Goal: Complete application form

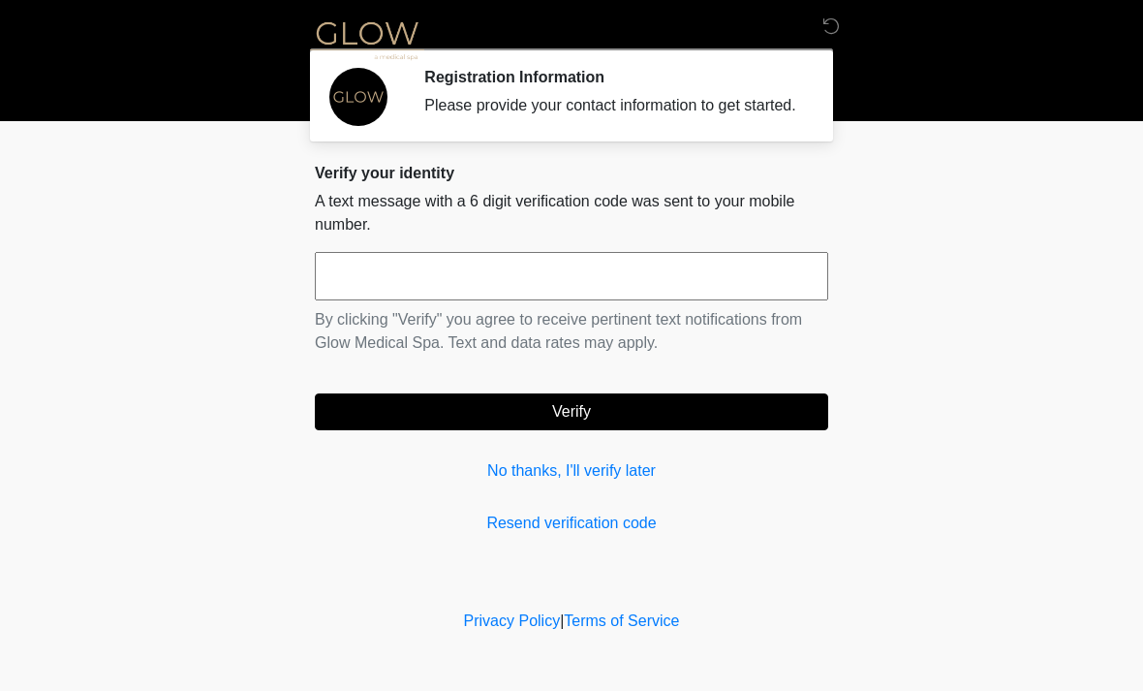
click at [671, 283] on input "text" at bounding box center [571, 276] width 513 height 48
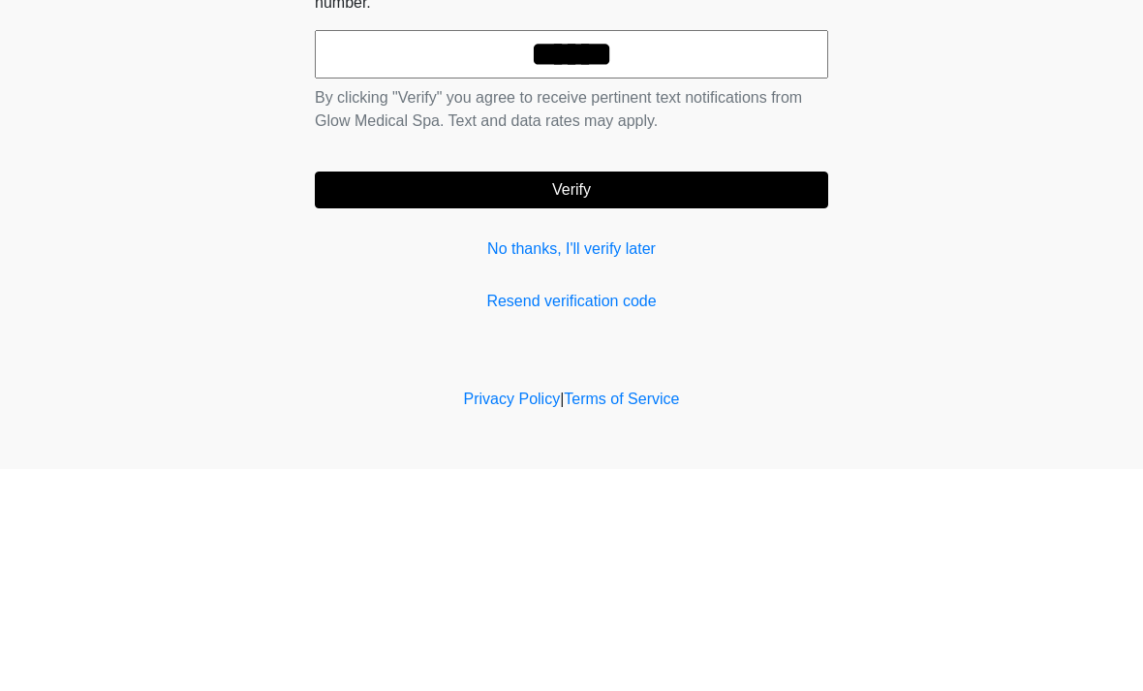
type input "******"
click at [730, 393] on button "Verify" at bounding box center [571, 411] width 513 height 37
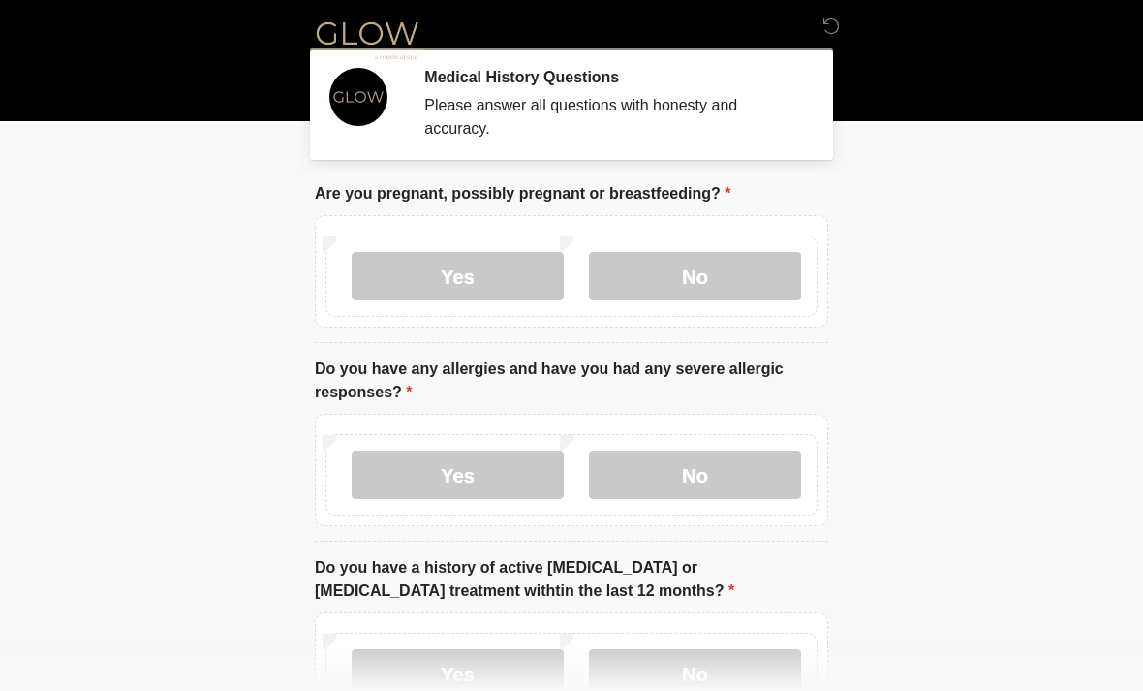
click at [755, 297] on label "No" at bounding box center [695, 276] width 212 height 48
click at [755, 467] on label "No" at bounding box center [695, 474] width 212 height 48
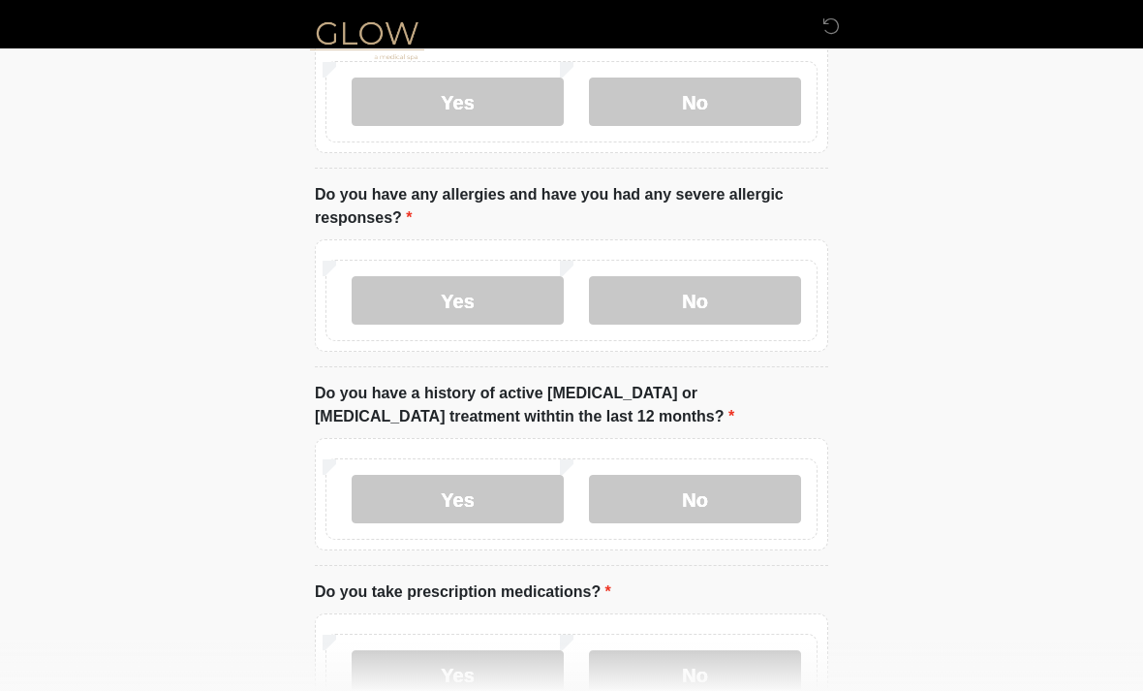
scroll to position [210, 0]
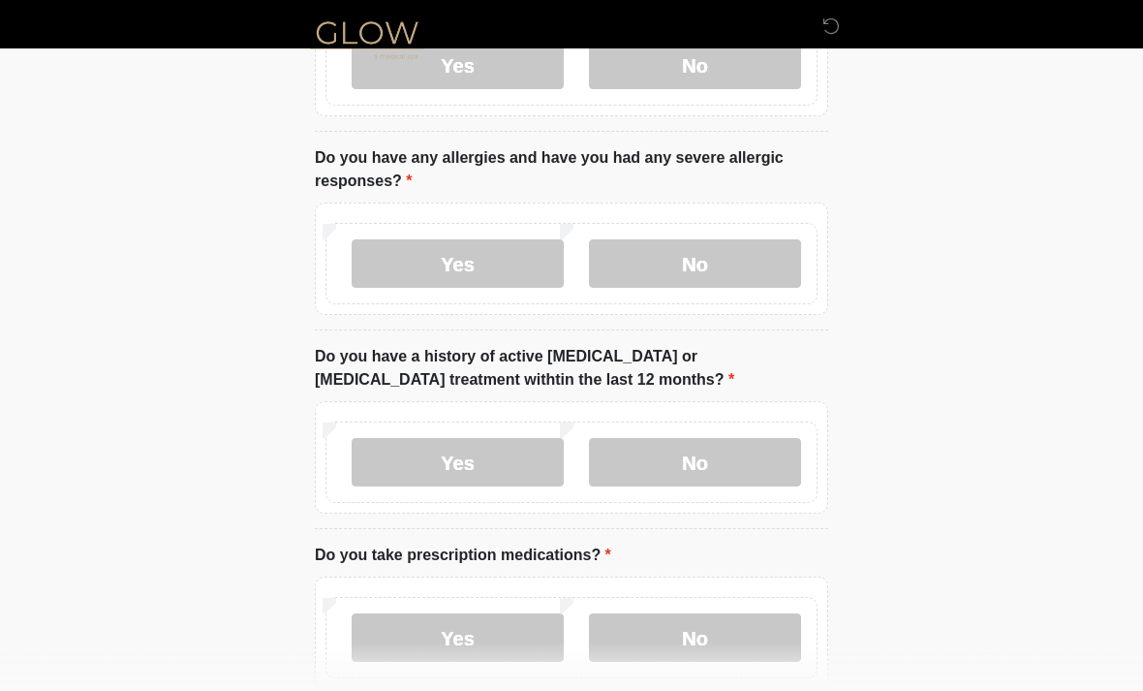
click at [763, 453] on label "No" at bounding box center [695, 463] width 212 height 48
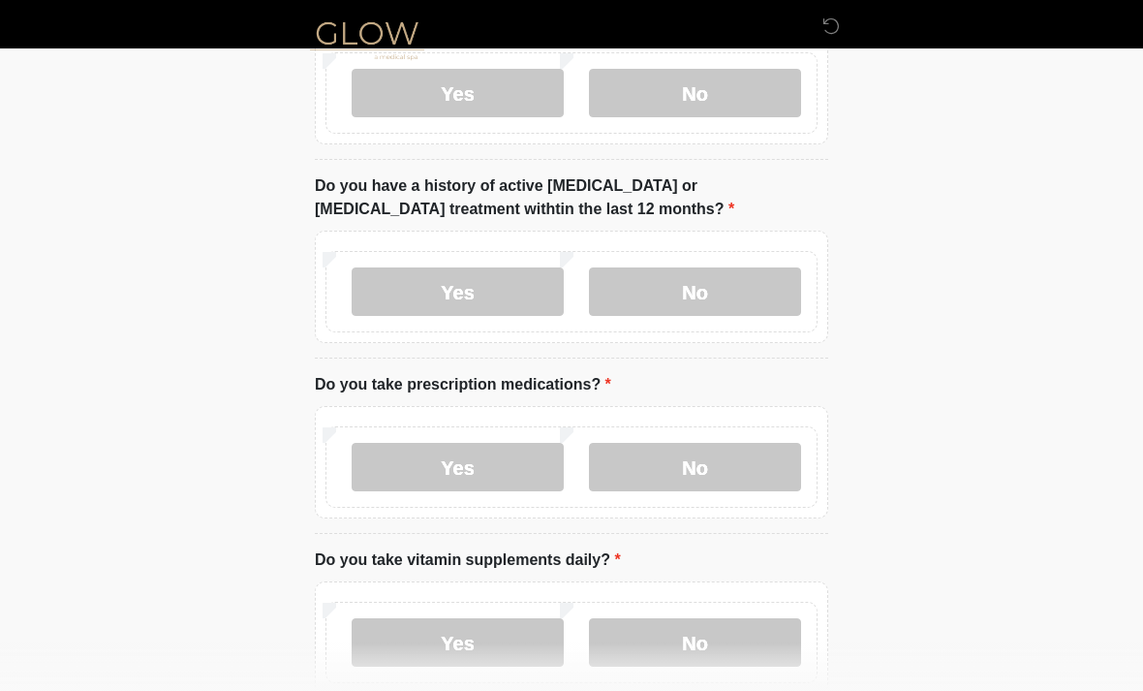
scroll to position [389, 0]
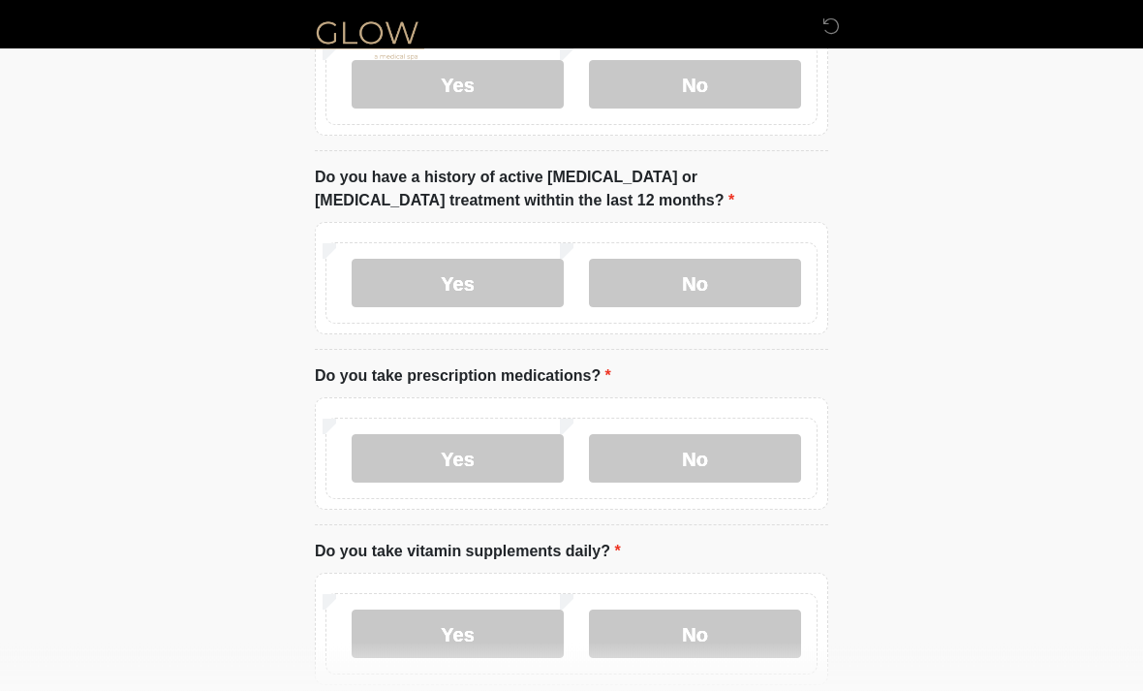
click at [760, 454] on label "No" at bounding box center [695, 459] width 212 height 48
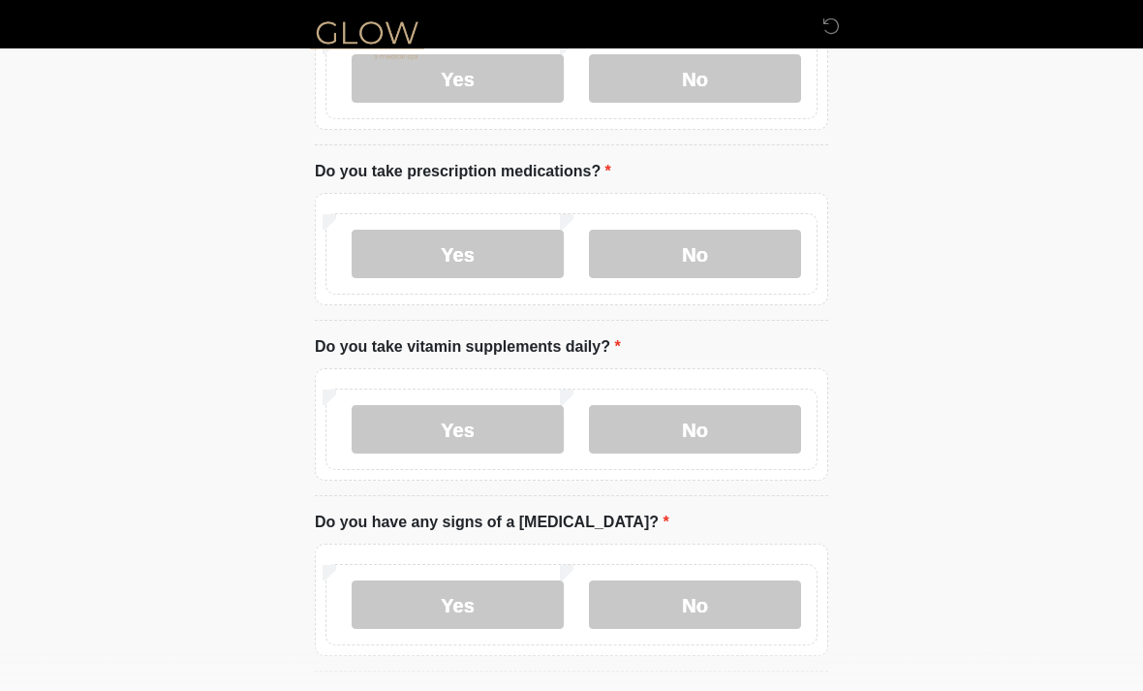
scroll to position [603, 0]
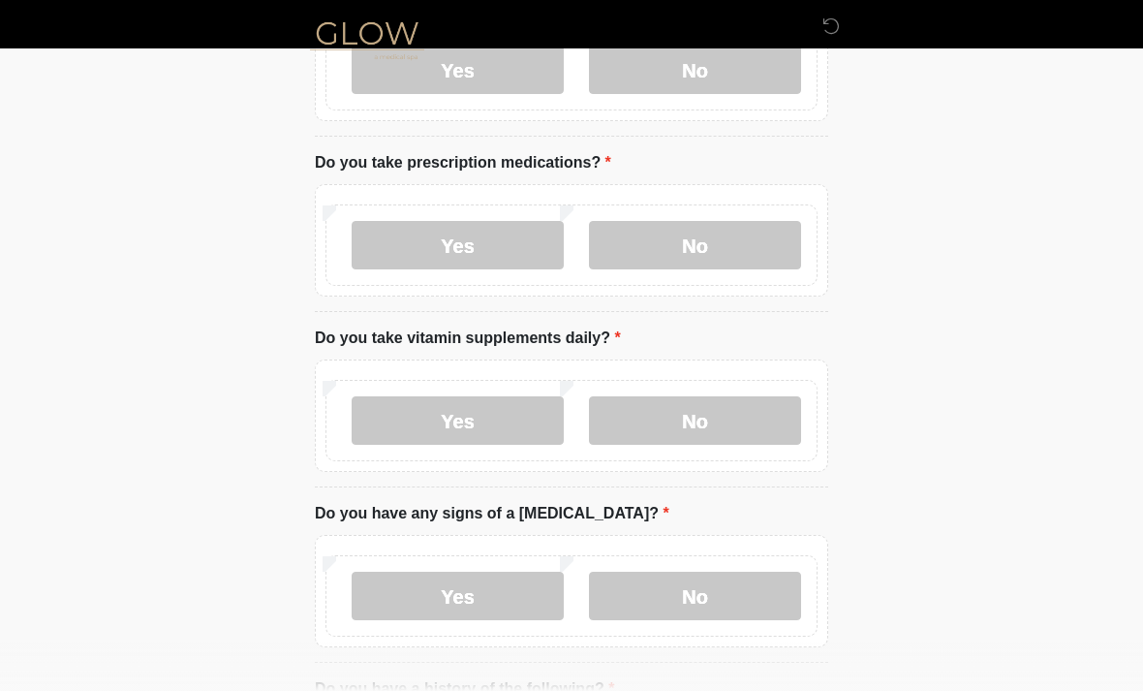
click at [768, 412] on label "No" at bounding box center [695, 420] width 212 height 48
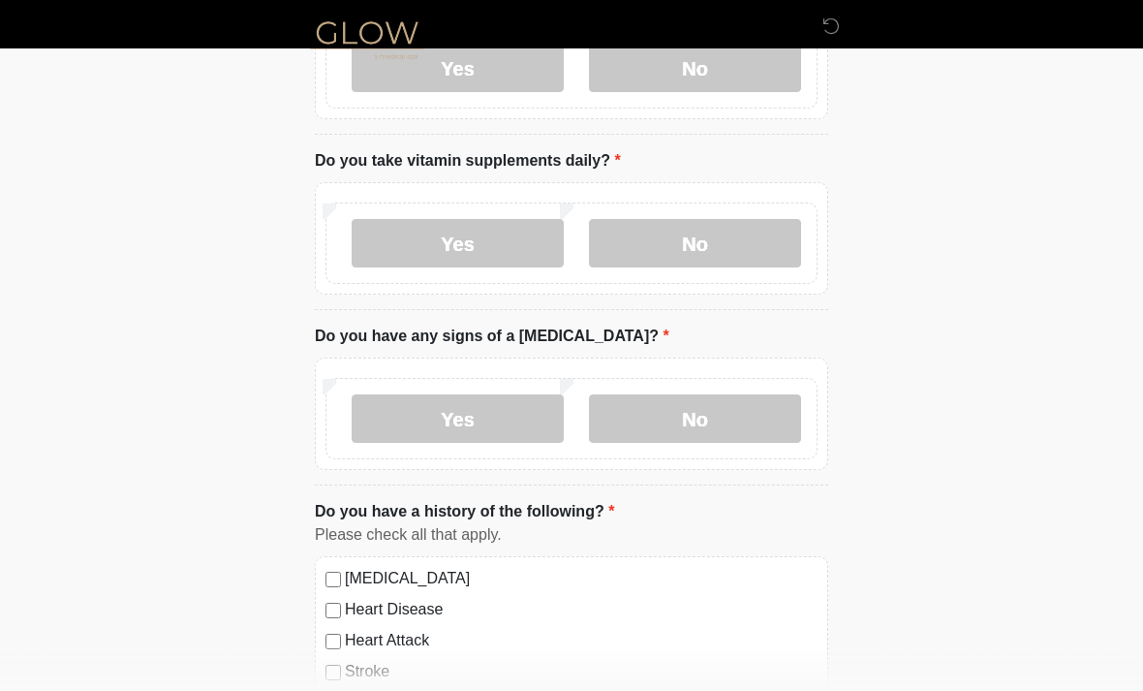
scroll to position [782, 0]
click at [761, 416] on label "No" at bounding box center [695, 417] width 212 height 48
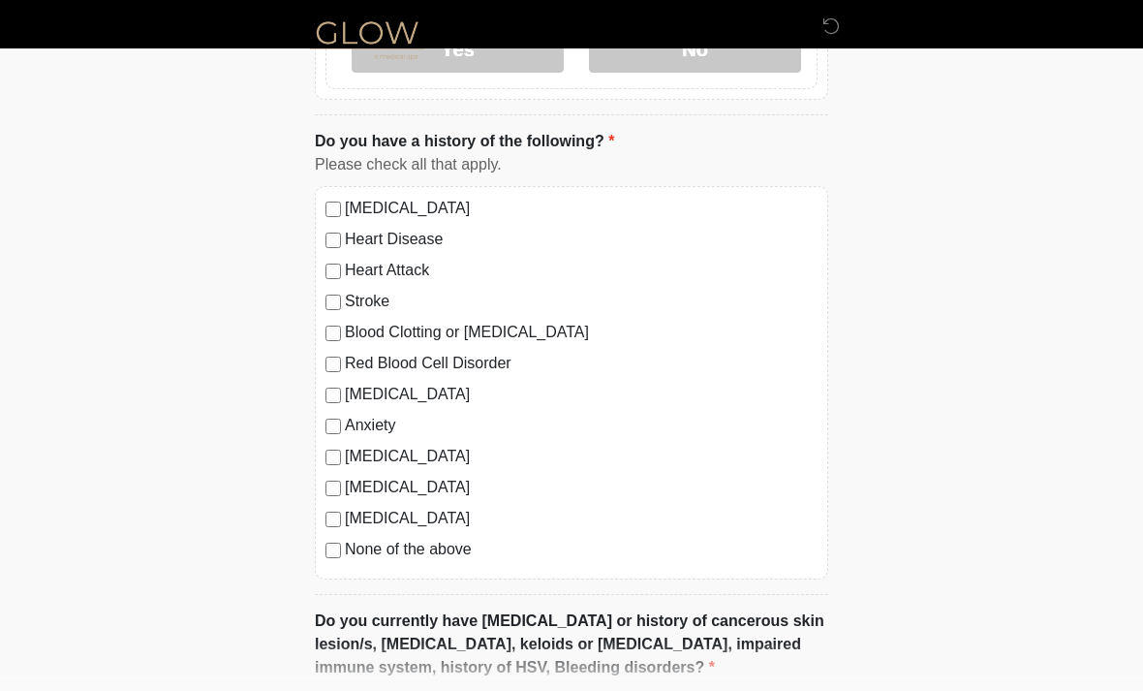
scroll to position [1151, 0]
click at [354, 555] on label "None of the above" at bounding box center [581, 549] width 473 height 23
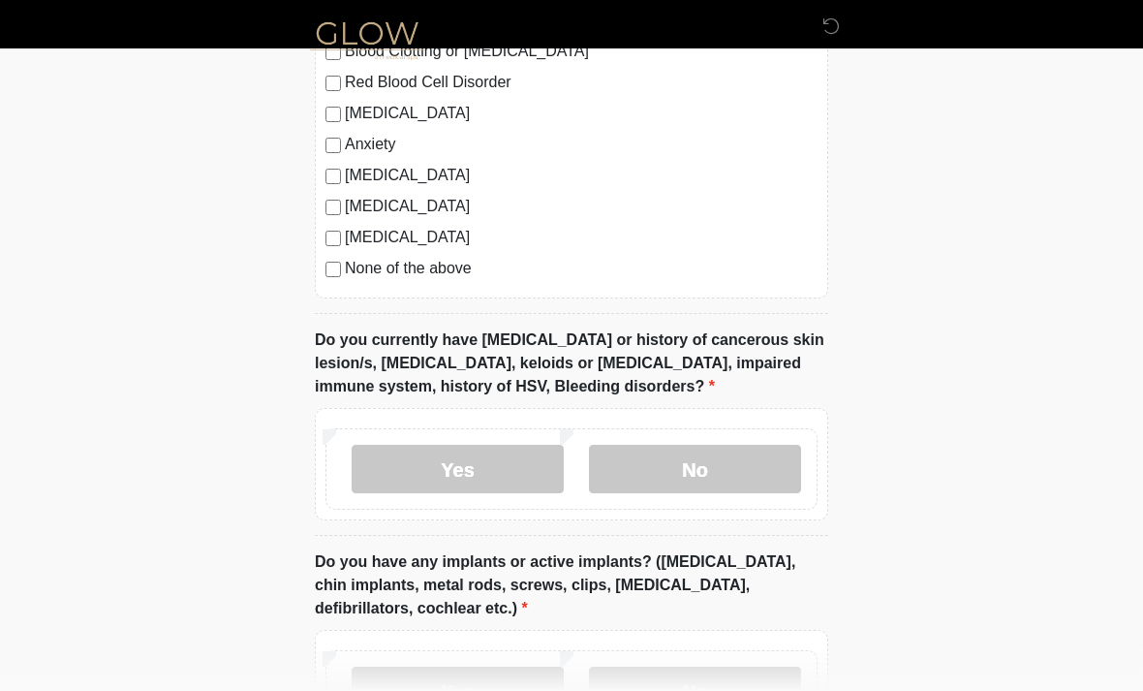
scroll to position [1432, 0]
click at [764, 456] on label "No" at bounding box center [695, 469] width 212 height 48
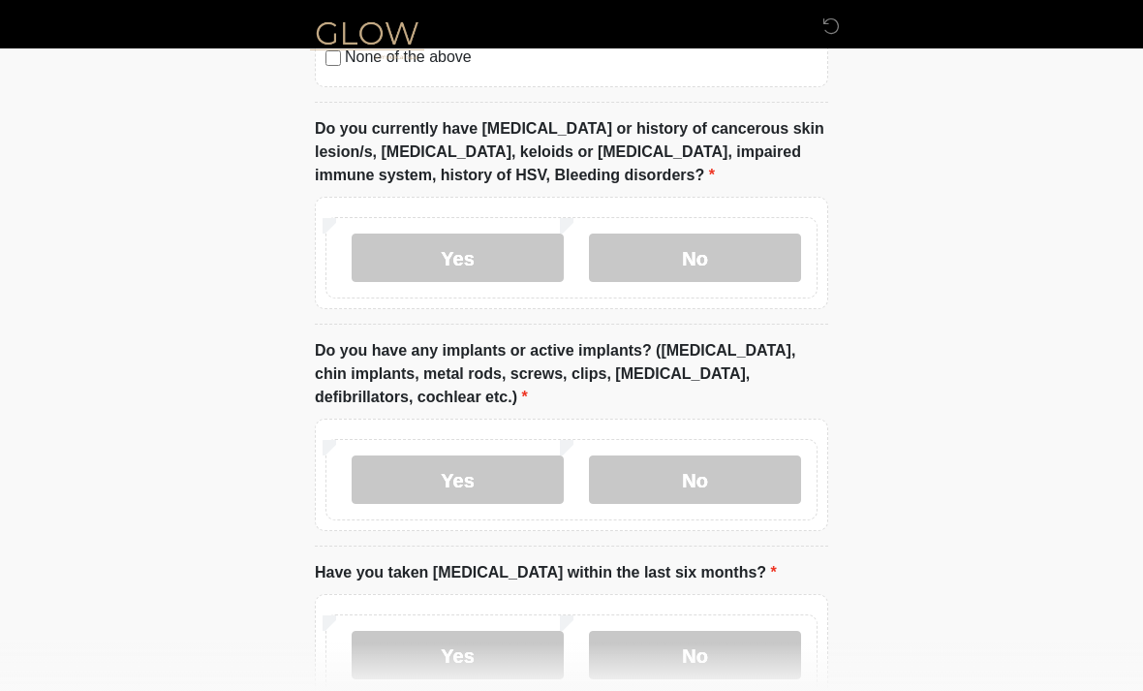
scroll to position [1649, 0]
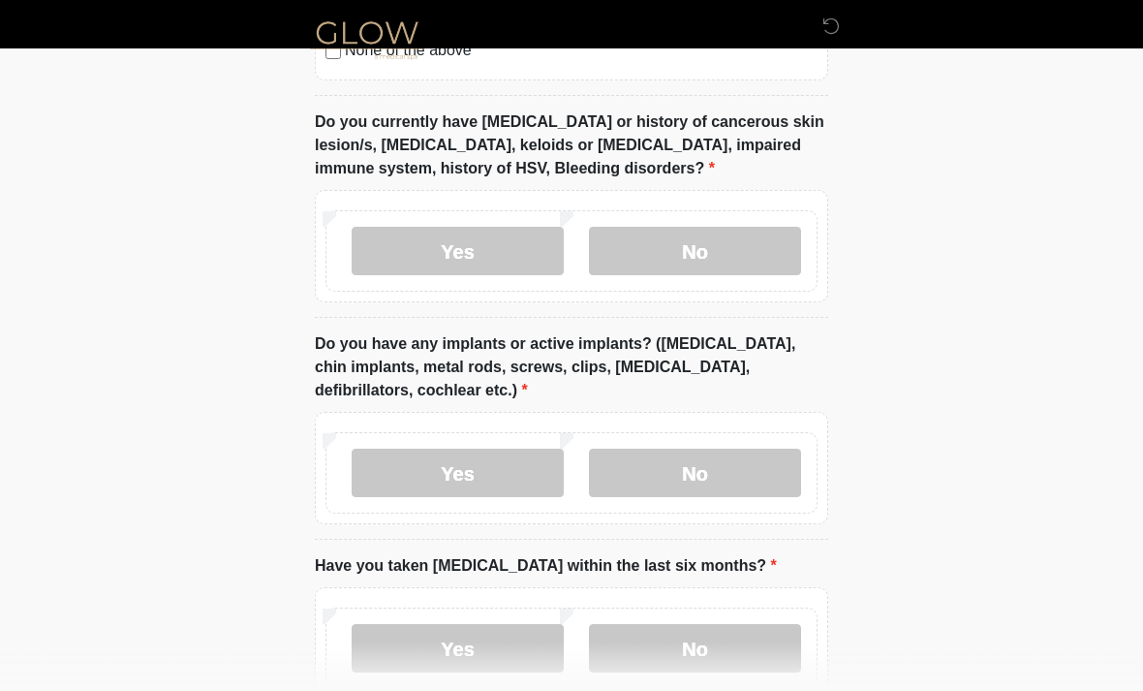
click at [748, 465] on label "No" at bounding box center [695, 473] width 212 height 48
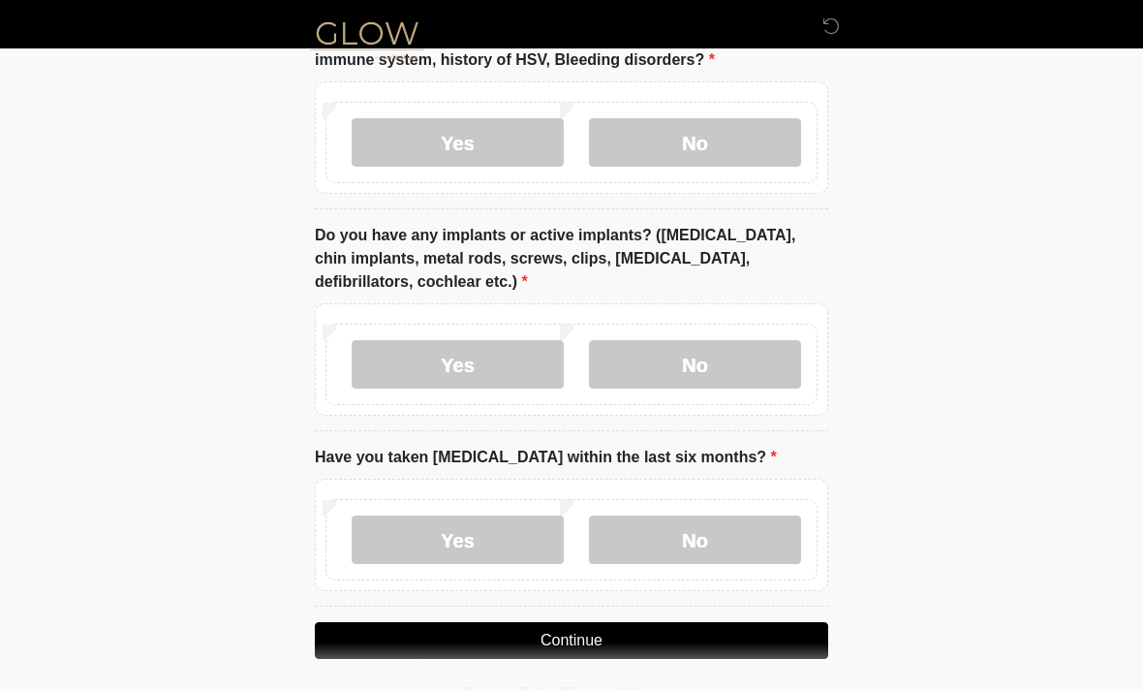
scroll to position [1764, 0]
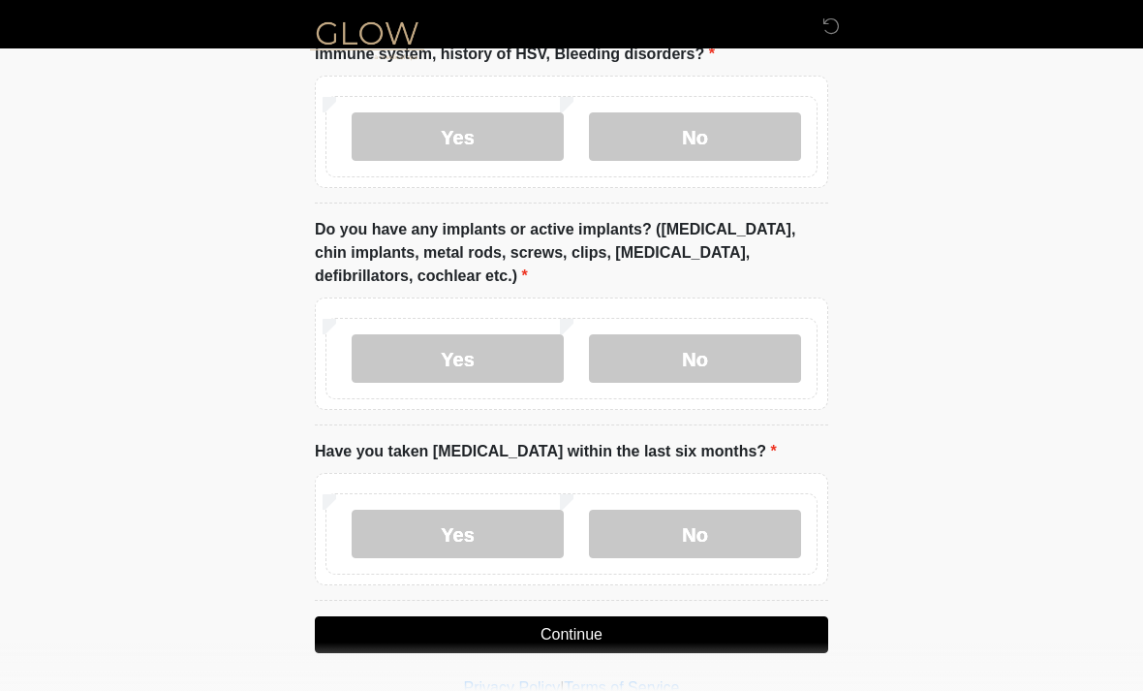
click at [769, 523] on label "No" at bounding box center [695, 533] width 212 height 48
click at [764, 635] on button "Continue" at bounding box center [571, 634] width 513 height 37
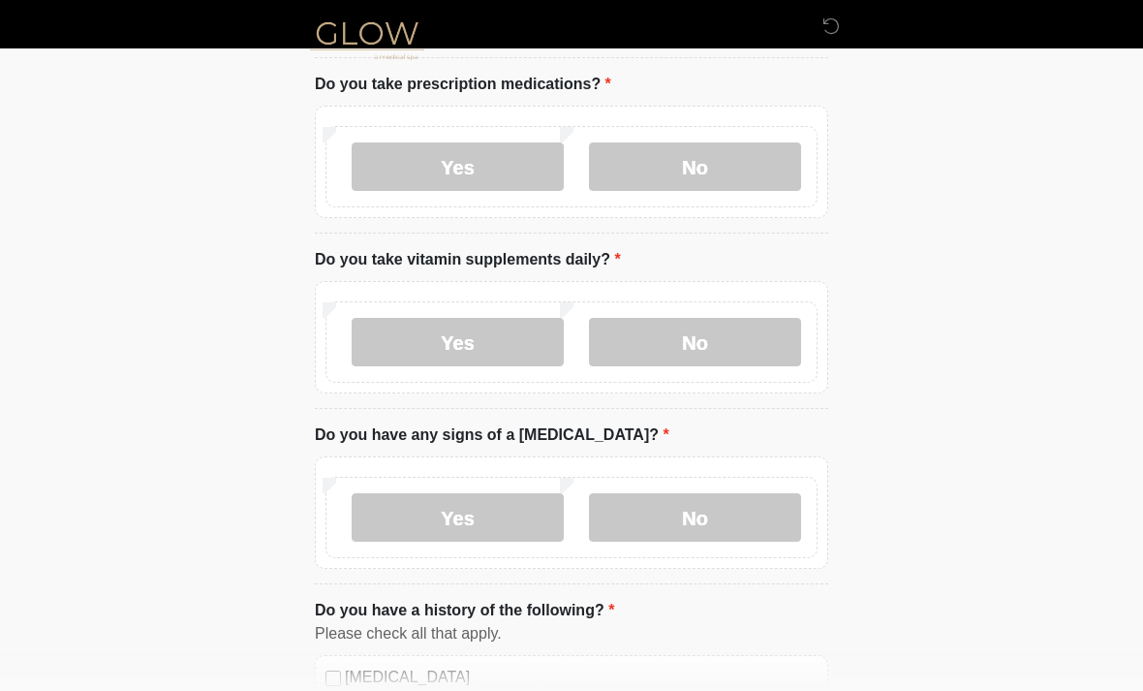
click at [610, 622] on div "Please check all that apply." at bounding box center [571, 633] width 513 height 23
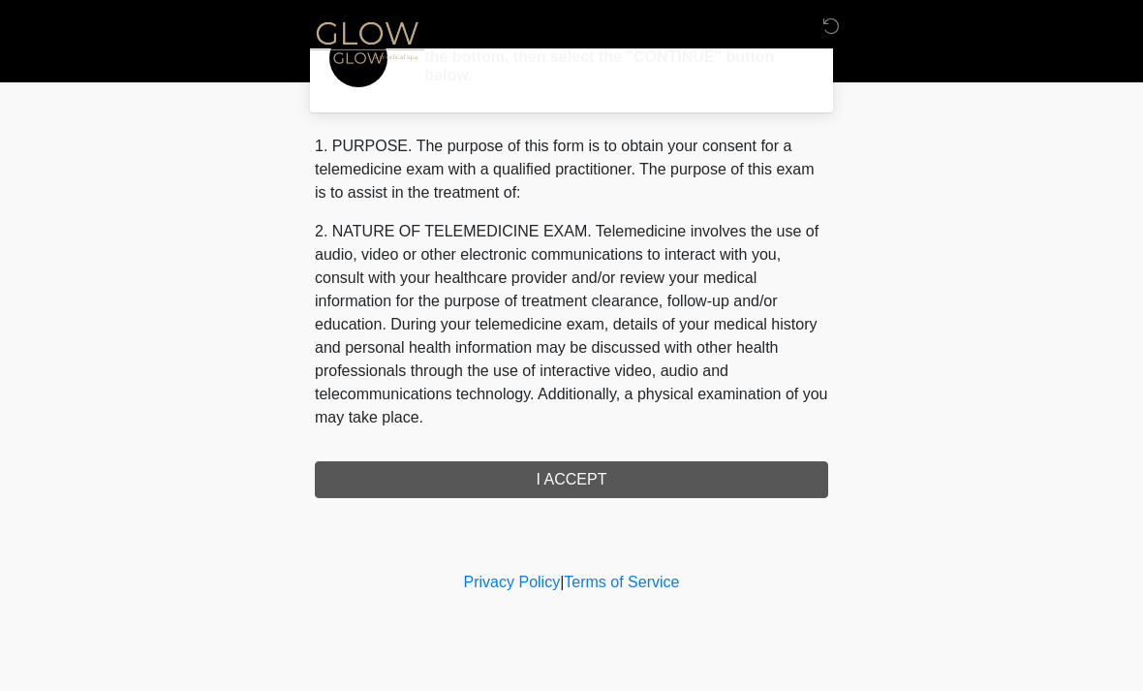
scroll to position [0, 0]
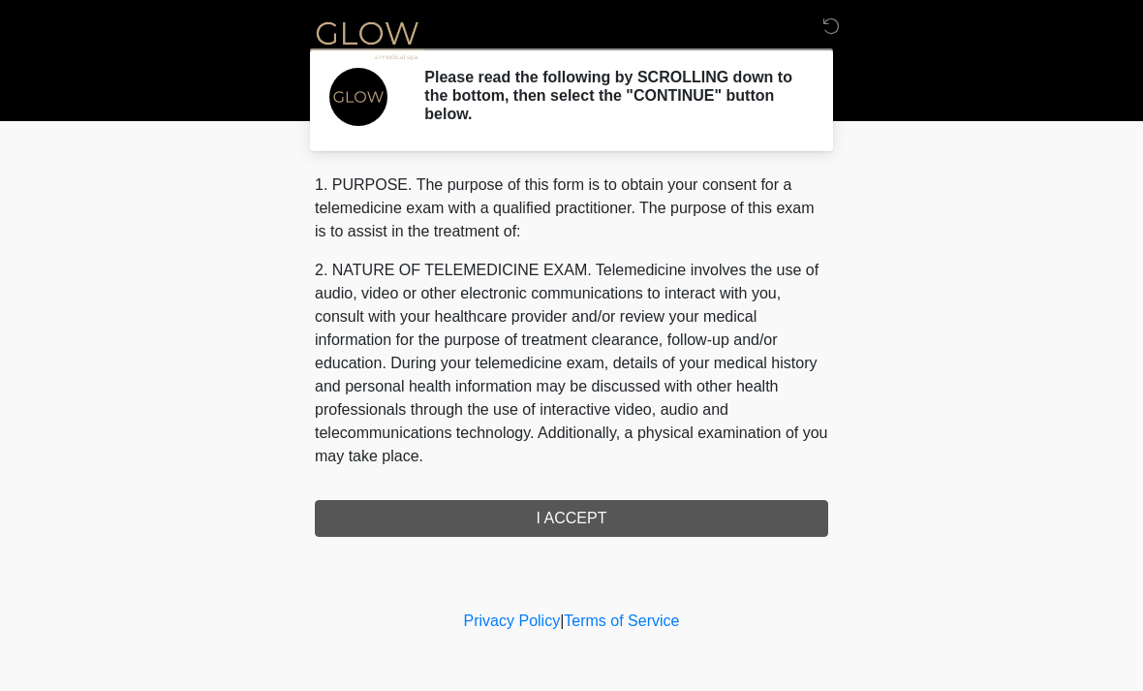
click at [723, 507] on div "1. PURPOSE. The purpose of this form is to obtain your consent for a telemedici…" at bounding box center [571, 354] width 513 height 363
click at [614, 512] on div "1. PURPOSE. The purpose of this form is to obtain your consent for a telemedici…" at bounding box center [571, 354] width 513 height 363
click at [630, 515] on div "1. PURPOSE. The purpose of this form is to obtain your consent for a telemedici…" at bounding box center [571, 354] width 513 height 363
click at [825, 30] on icon at bounding box center [830, 25] width 17 height 17
click at [667, 508] on div "1. PURPOSE. The purpose of this form is to obtain your consent for a telemedici…" at bounding box center [571, 354] width 513 height 363
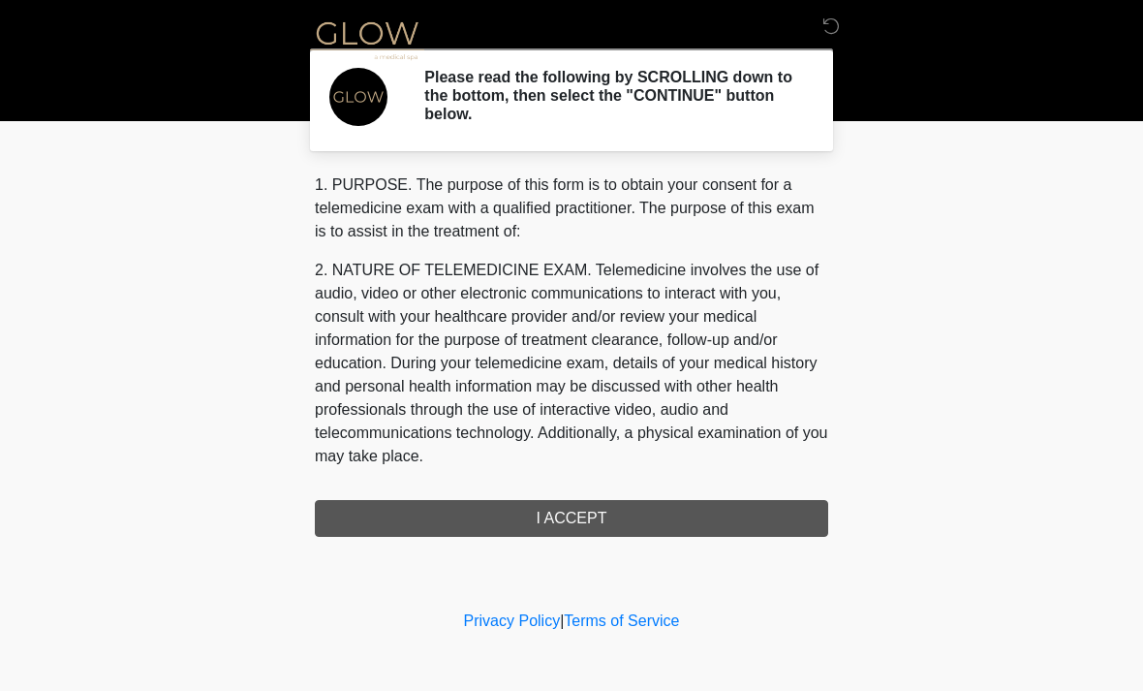
click at [602, 519] on div "1. PURPOSE. The purpose of this form is to obtain your consent for a telemedici…" at bounding box center [571, 354] width 513 height 363
click at [602, 518] on div "1. PURPOSE. The purpose of this form is to obtain your consent for a telemedici…" at bounding box center [571, 354] width 513 height 363
click at [570, 520] on div "1. PURPOSE. The purpose of this form is to obtain your consent for a telemedici…" at bounding box center [571, 354] width 513 height 363
click at [553, 510] on div "1. PURPOSE. The purpose of this form is to obtain your consent for a telemedici…" at bounding box center [571, 354] width 513 height 363
click at [611, 513] on div "1. PURPOSE. The purpose of this form is to obtain your consent for a telemedici…" at bounding box center [571, 354] width 513 height 363
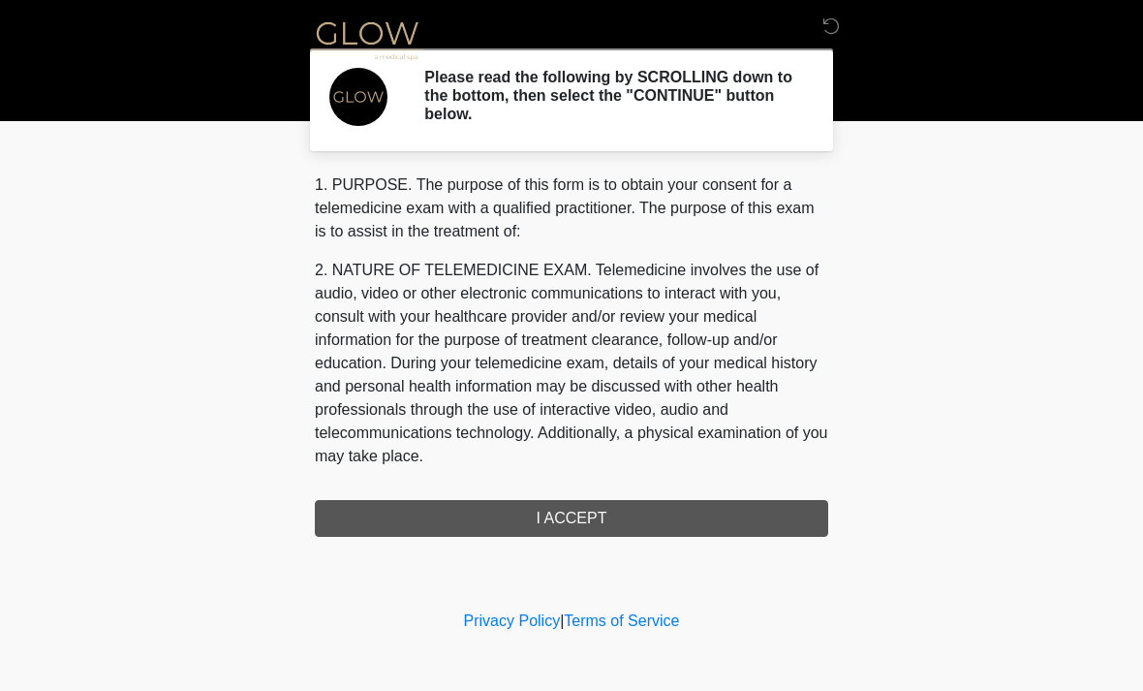
click at [625, 521] on div "1. PURPOSE. The purpose of this form is to obtain your consent for a telemedici…" at bounding box center [571, 354] width 513 height 363
click at [723, 519] on div "1. PURPOSE. The purpose of this form is to obtain your consent for a telemedici…" at bounding box center [571, 354] width 513 height 363
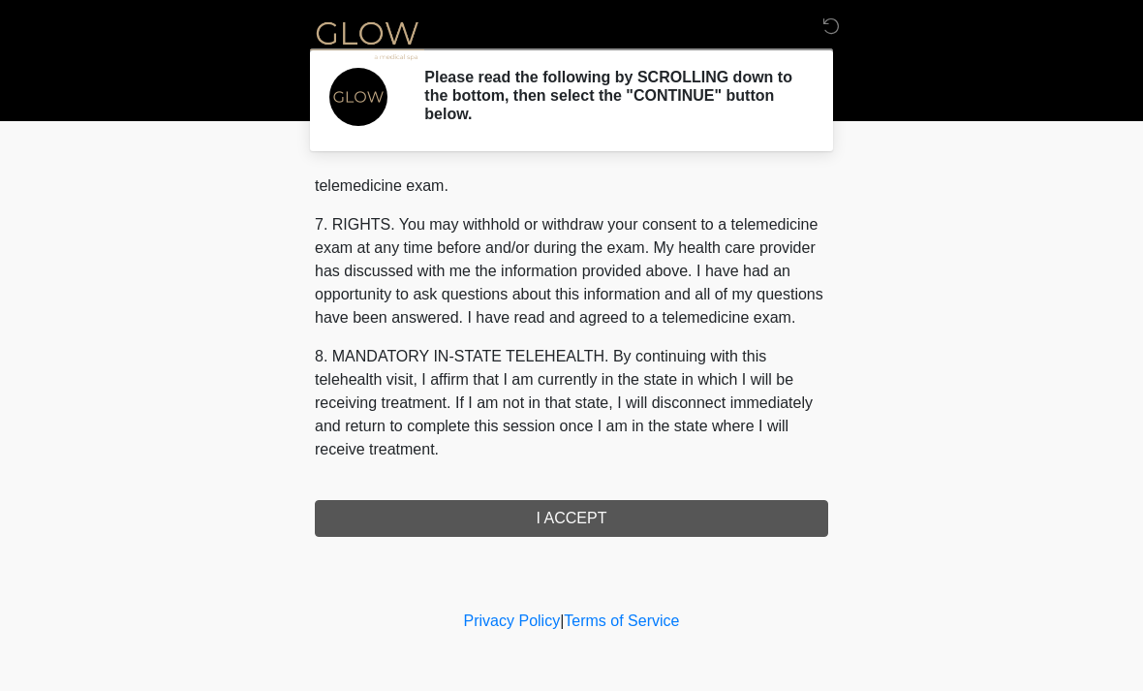
scroll to position [820, 0]
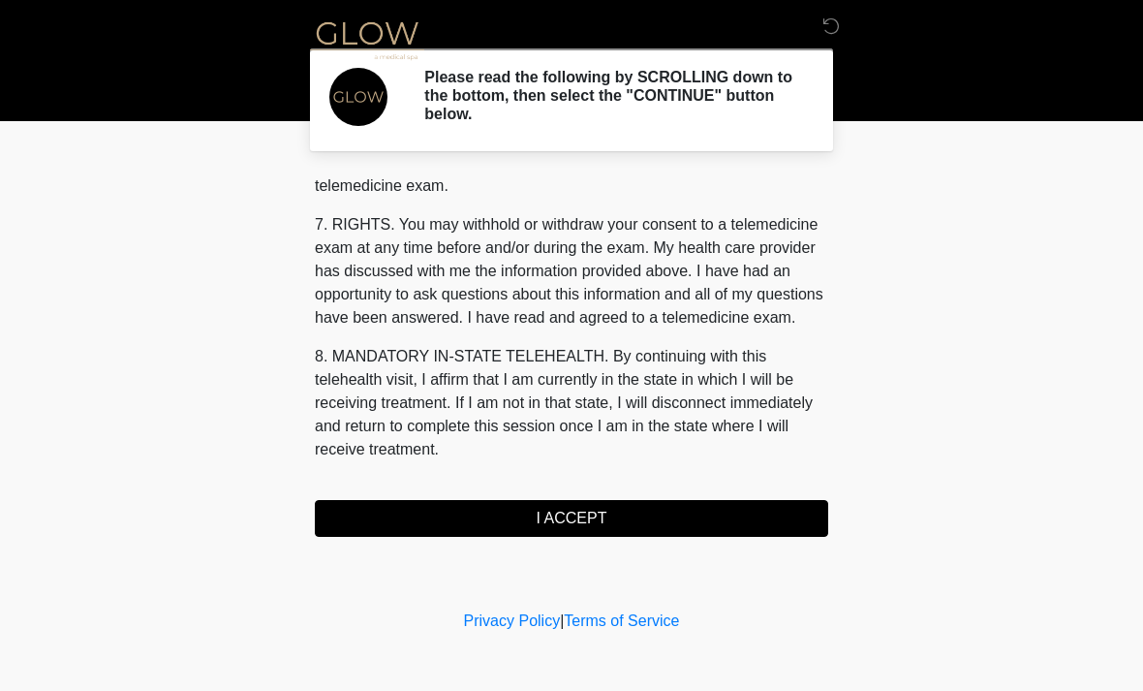
click at [626, 532] on button "I ACCEPT" at bounding box center [571, 518] width 513 height 37
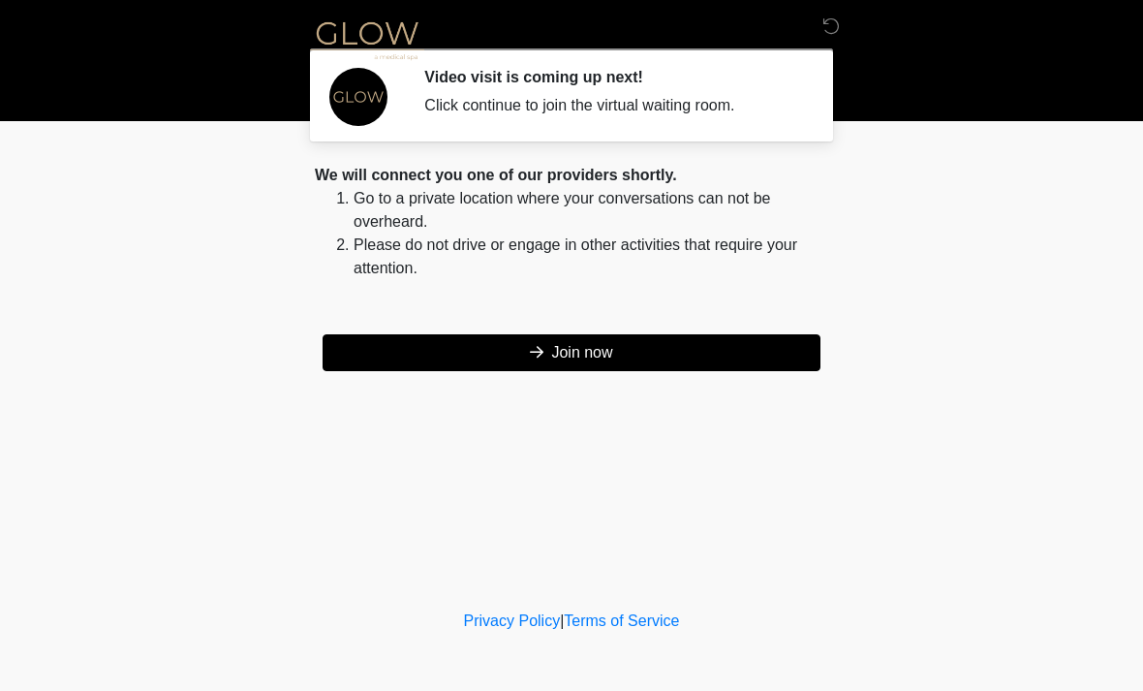
click at [642, 348] on button "Join now" at bounding box center [572, 352] width 498 height 37
click at [632, 348] on button "Join now" at bounding box center [572, 352] width 498 height 37
